Goal: Transaction & Acquisition: Purchase product/service

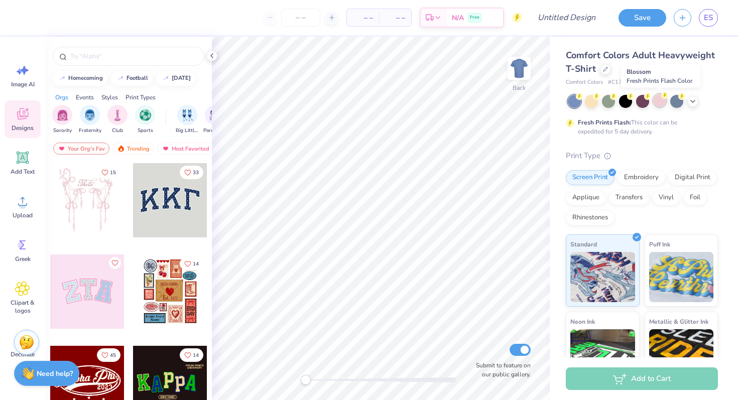
click at [664, 101] on div at bounding box center [659, 100] width 13 height 13
click at [212, 55] on icon at bounding box center [212, 56] width 8 height 8
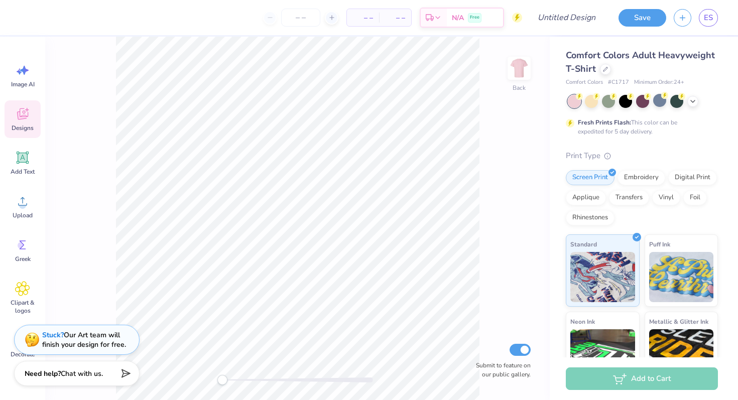
click at [14, 121] on div "Designs" at bounding box center [23, 119] width 36 height 38
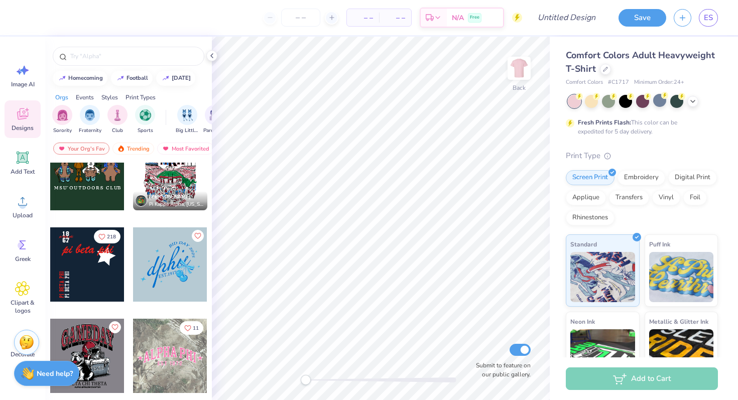
scroll to position [758, 0]
click at [89, 192] on div at bounding box center [87, 173] width 74 height 74
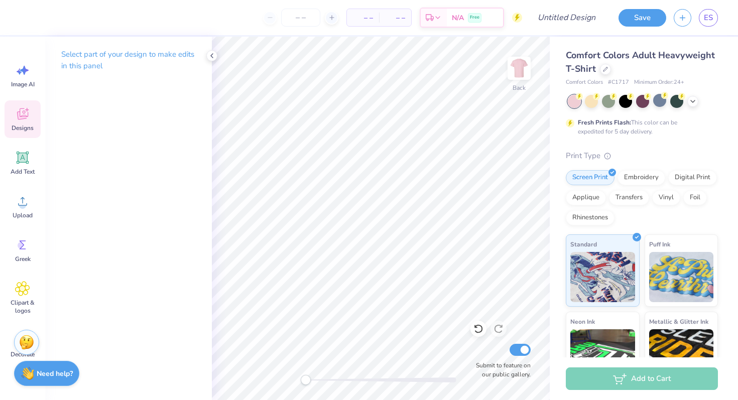
click at [19, 122] on div "Designs" at bounding box center [23, 119] width 36 height 38
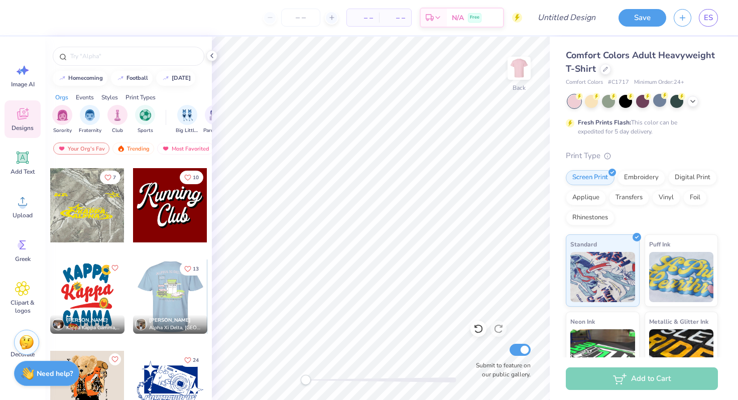
scroll to position [1133, 0]
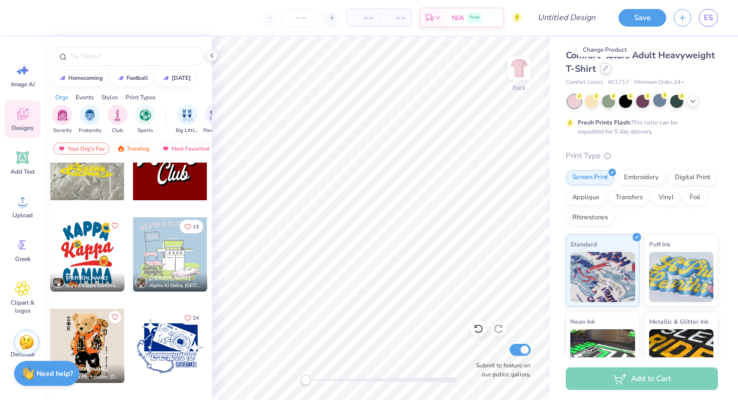
click at [604, 69] on icon at bounding box center [605, 68] width 4 height 4
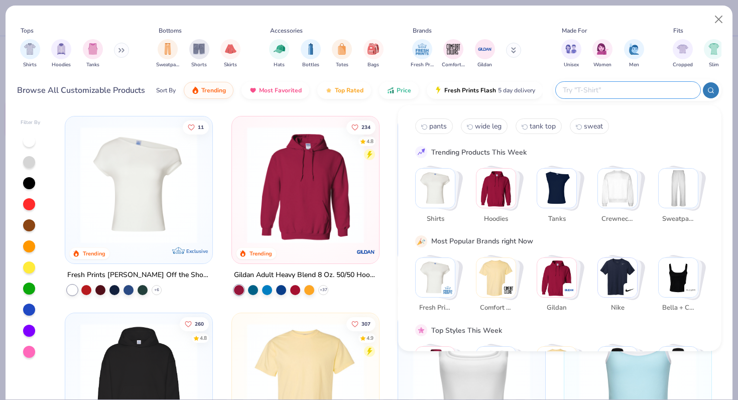
click at [621, 86] on input "text" at bounding box center [628, 90] width 132 height 12
type input "camo"
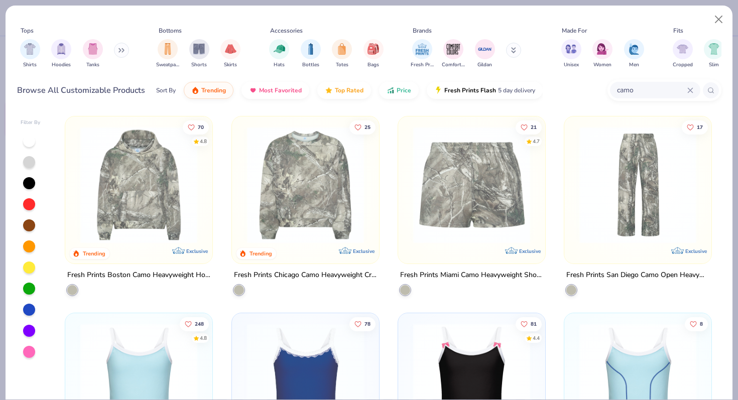
click at [343, 177] on img at bounding box center [305, 184] width 127 height 117
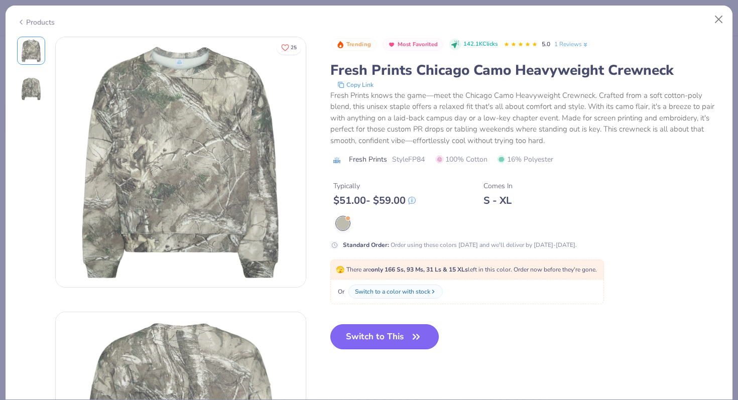
click at [368, 335] on button "Switch to This" at bounding box center [384, 336] width 109 height 25
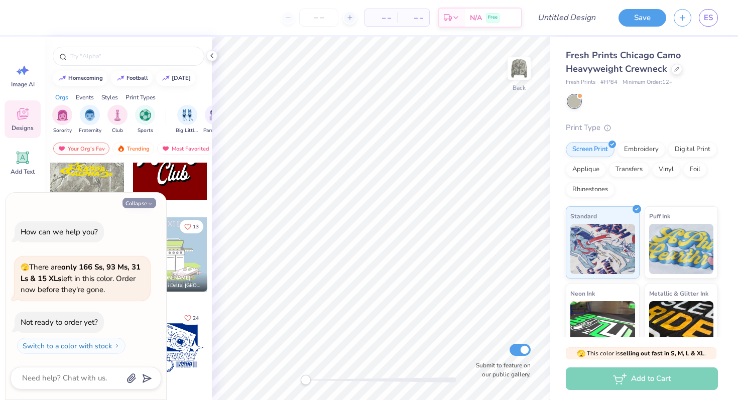
click at [137, 201] on button "Collapse" at bounding box center [139, 203] width 34 height 11
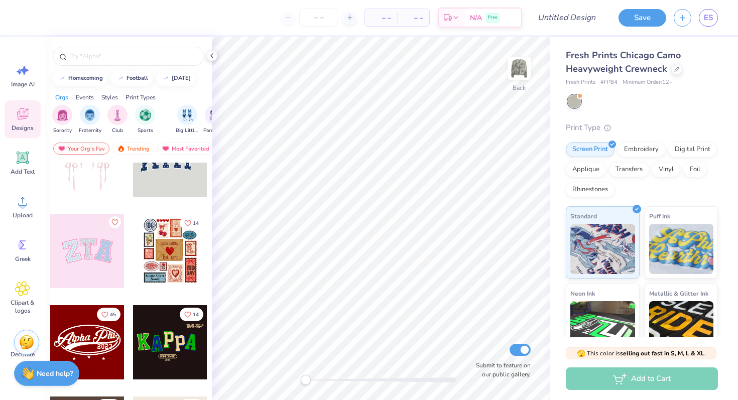
scroll to position [43, 0]
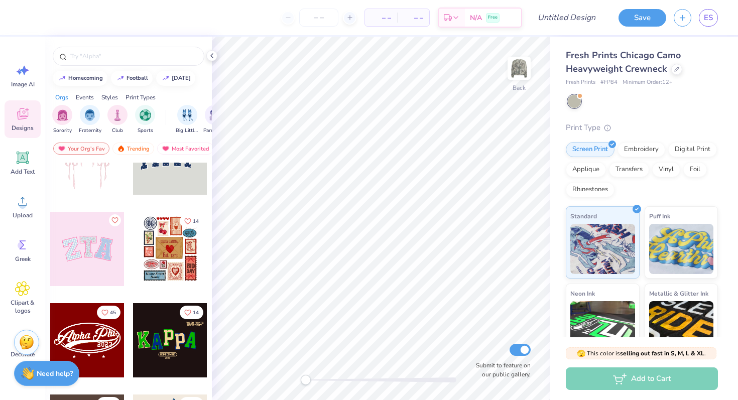
click at [79, 225] on div at bounding box center [87, 249] width 74 height 74
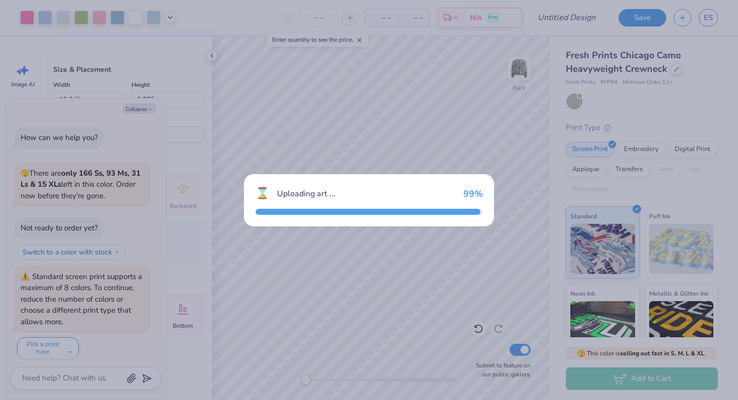
scroll to position [6, 0]
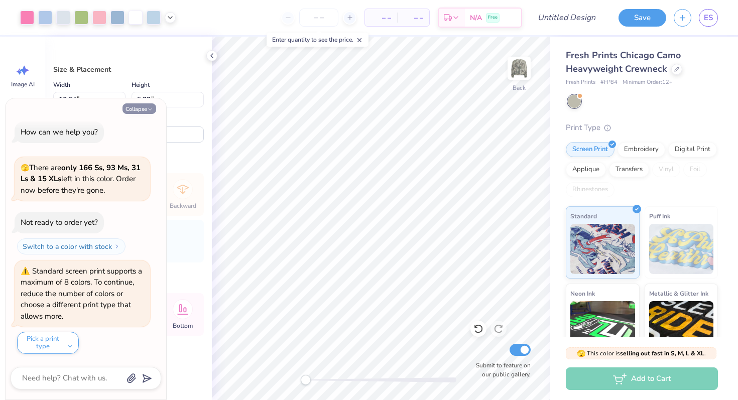
click at [139, 110] on button "Collapse" at bounding box center [139, 108] width 34 height 11
type textarea "x"
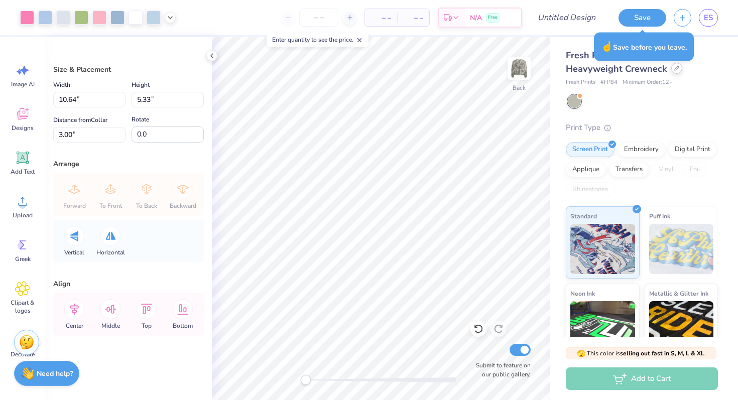
click at [674, 69] on icon at bounding box center [676, 68] width 5 height 5
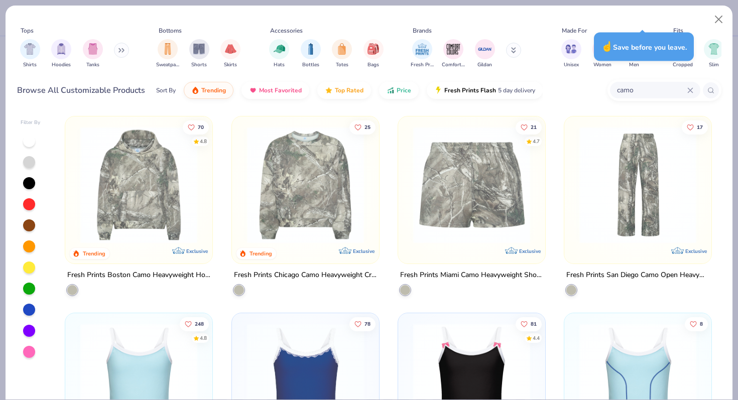
click at [690, 87] on icon at bounding box center [690, 90] width 6 height 6
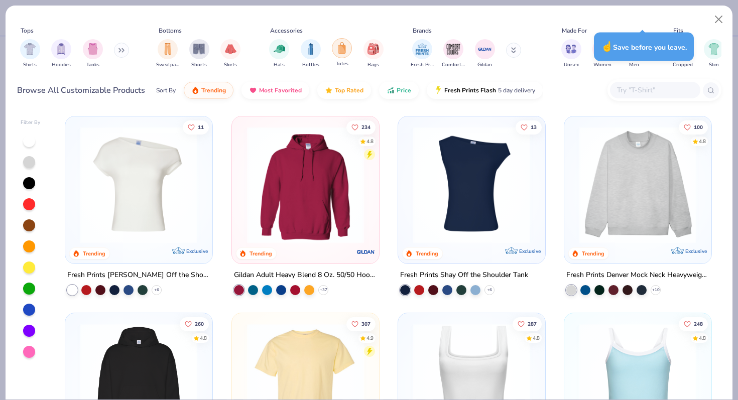
click at [336, 47] on img "filter for Totes" at bounding box center [341, 48] width 11 height 12
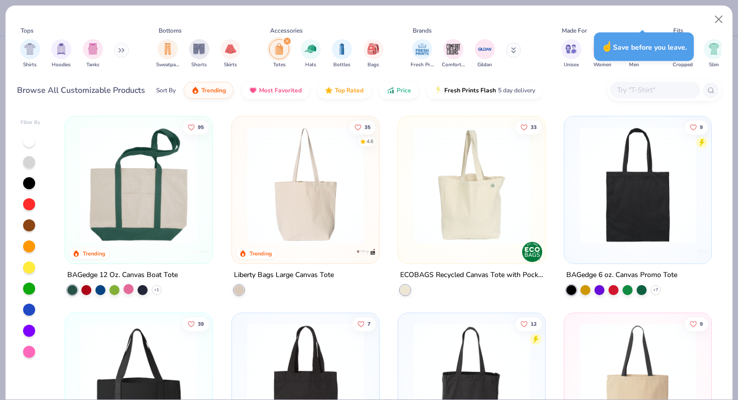
click at [126, 290] on div at bounding box center [128, 289] width 10 height 10
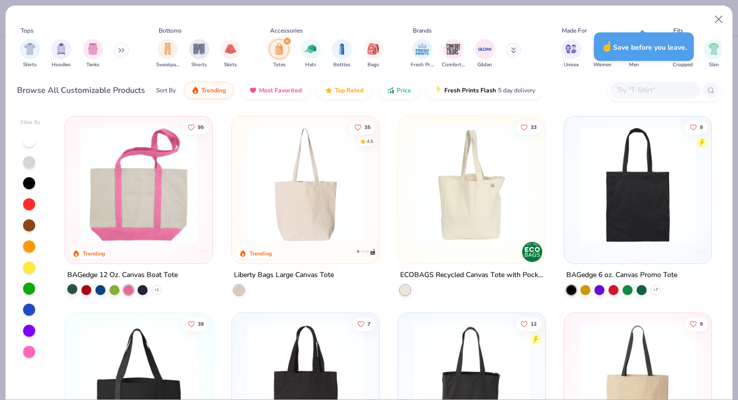
click at [73, 288] on div at bounding box center [72, 289] width 10 height 10
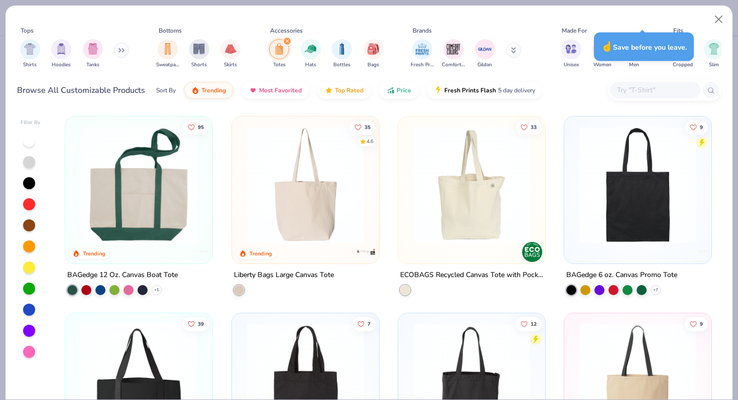
click at [121, 249] on div at bounding box center [138, 187] width 137 height 132
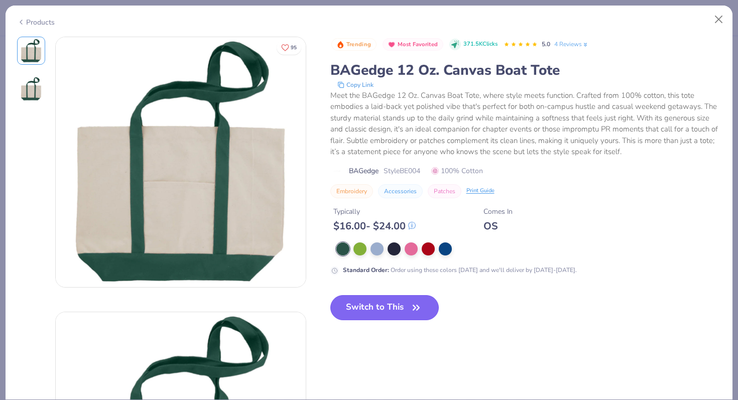
click at [379, 318] on button "Switch to This" at bounding box center [384, 307] width 109 height 25
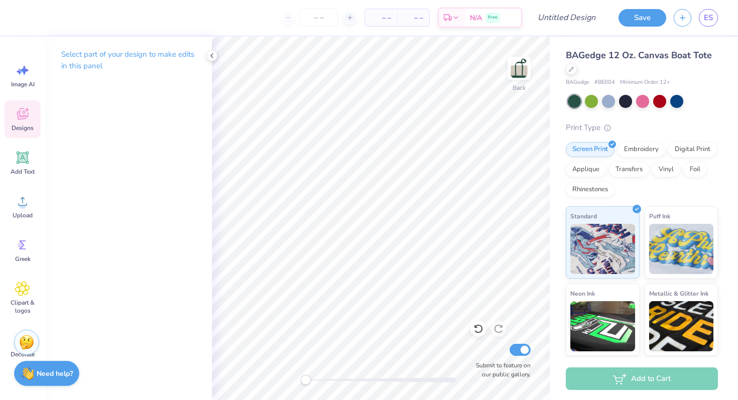
click at [27, 121] on div "Designs" at bounding box center [23, 119] width 36 height 38
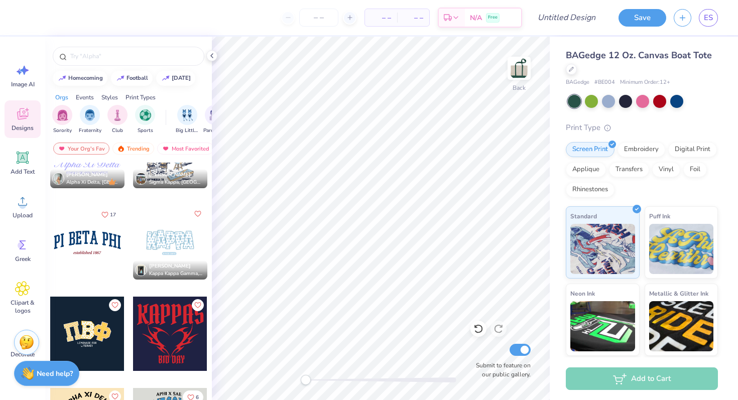
scroll to position [2059, 0]
click at [710, 17] on span "ES" at bounding box center [708, 18] width 9 height 12
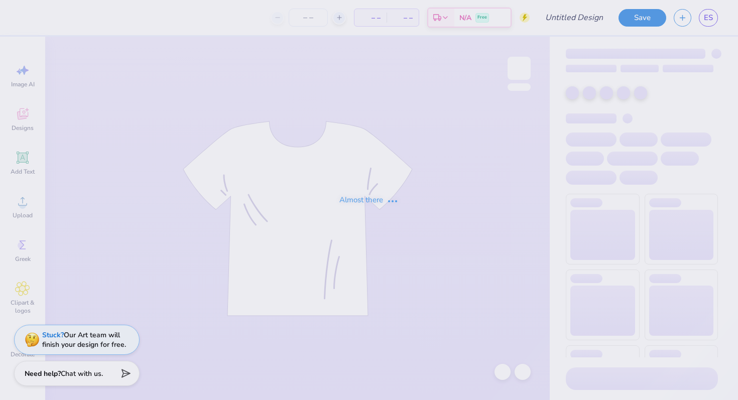
type input "Girl Gains SweatShirt 1"
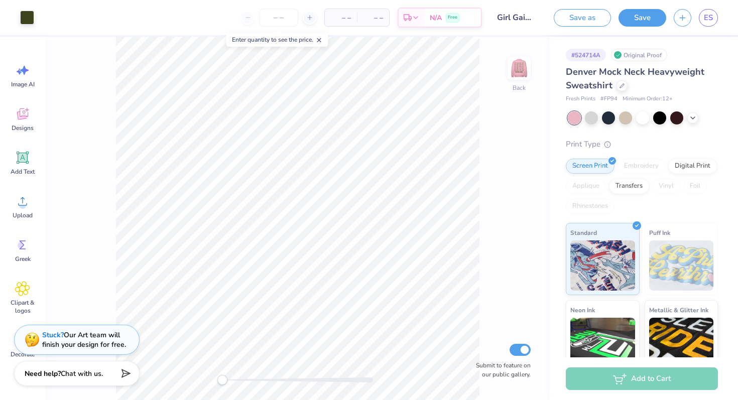
click at [336, 19] on span "– –" at bounding box center [341, 18] width 20 height 11
click at [273, 18] on input "number" at bounding box center [278, 18] width 39 height 18
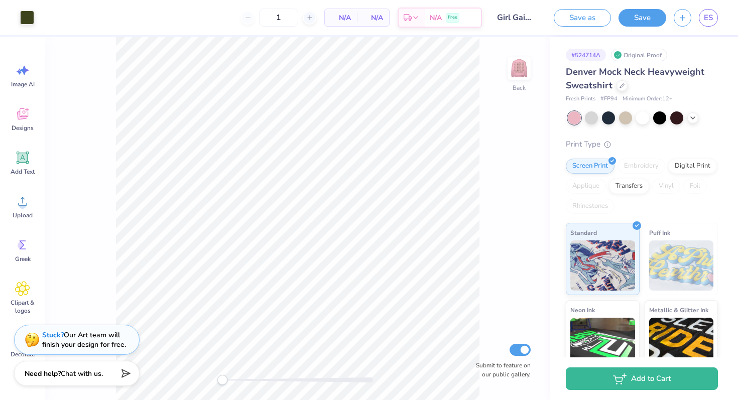
scroll to position [92, 0]
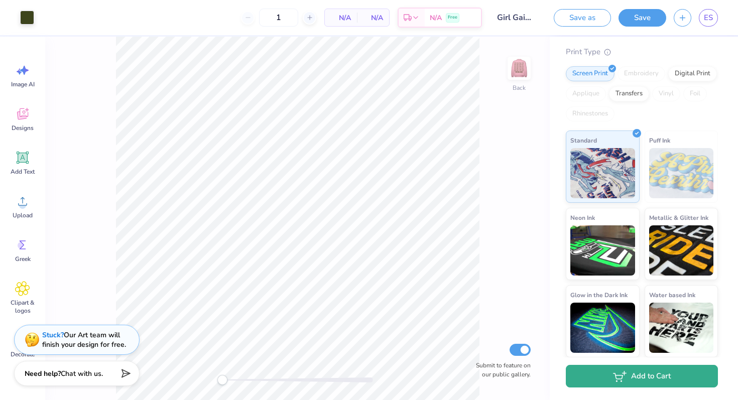
type input "12"
click at [614, 378] on icon "button" at bounding box center [620, 376] width 14 height 11
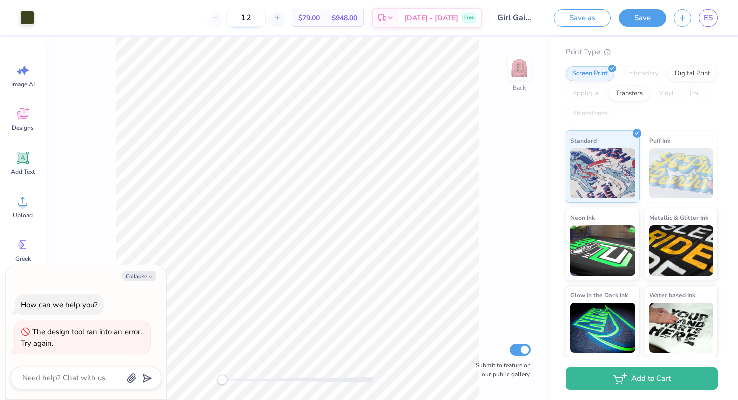
click at [265, 17] on input "12" at bounding box center [245, 18] width 39 height 18
click at [266, 19] on input "12" at bounding box center [245, 18] width 39 height 18
click at [512, 70] on img at bounding box center [519, 68] width 40 height 40
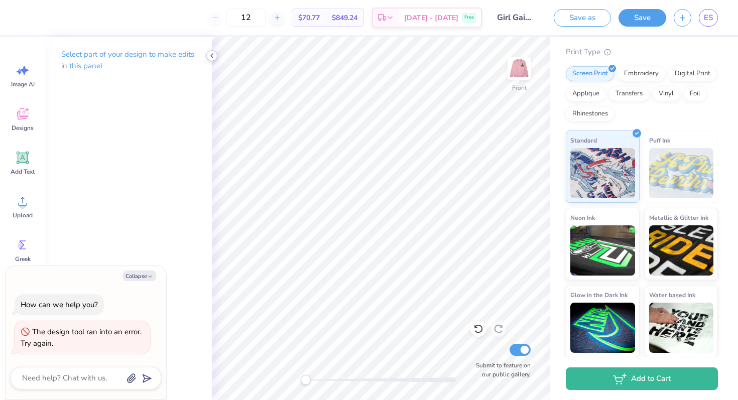
click at [211, 57] on icon at bounding box center [212, 56] width 8 height 8
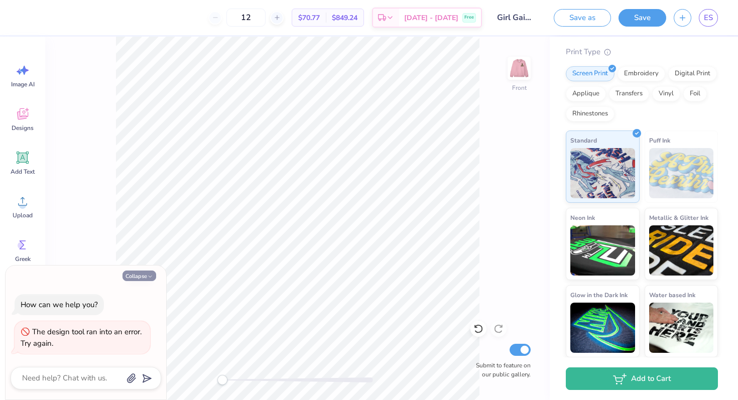
click at [136, 277] on button "Collapse" at bounding box center [139, 276] width 34 height 11
type textarea "x"
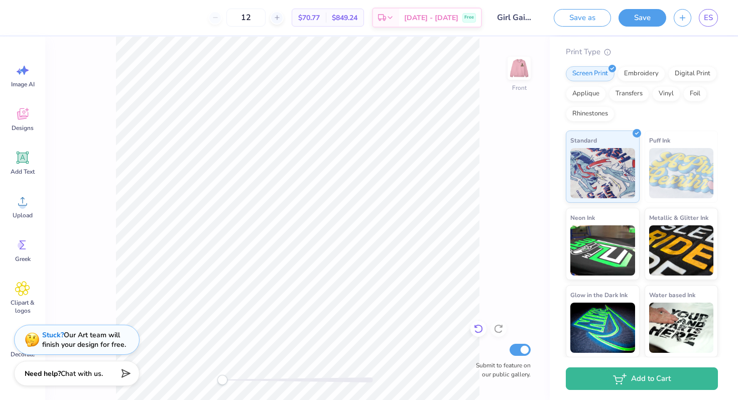
click at [472, 331] on div at bounding box center [478, 329] width 16 height 16
click at [266, 15] on input "12" at bounding box center [245, 18] width 39 height 18
drag, startPoint x: 274, startPoint y: 16, endPoint x: 253, endPoint y: 17, distance: 20.6
click at [253, 17] on input "12" at bounding box center [245, 18] width 39 height 18
type input "20"
